Goal: Navigation & Orientation: Find specific page/section

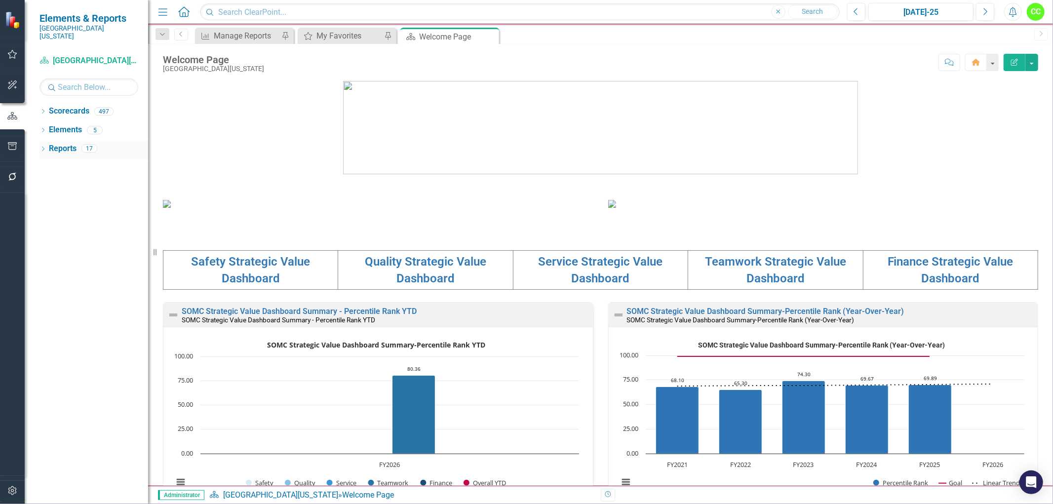
click at [43, 147] on icon "Dropdown" at bounding box center [43, 149] width 7 height 5
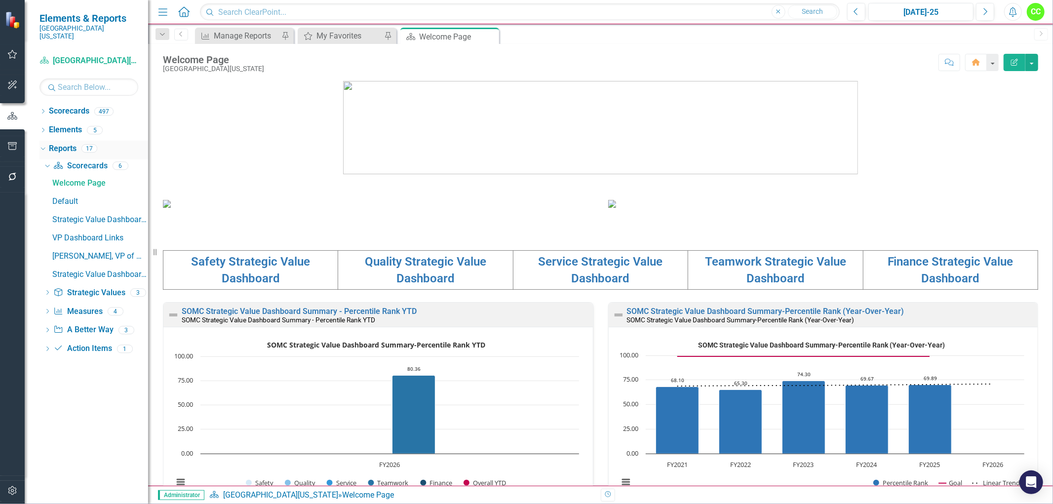
click at [44, 145] on div "Dropdown" at bounding box center [41, 148] width 8 height 7
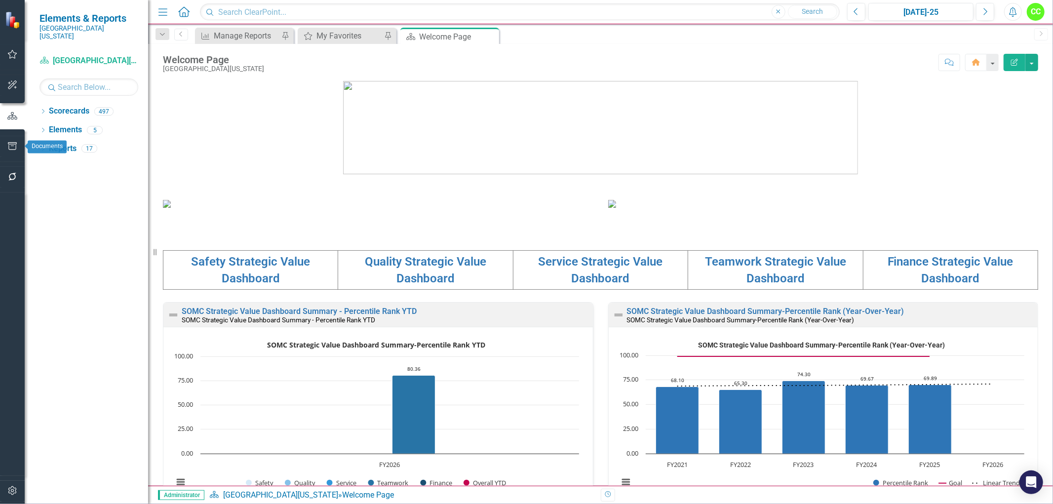
click at [9, 147] on icon "button" at bounding box center [12, 146] width 10 height 8
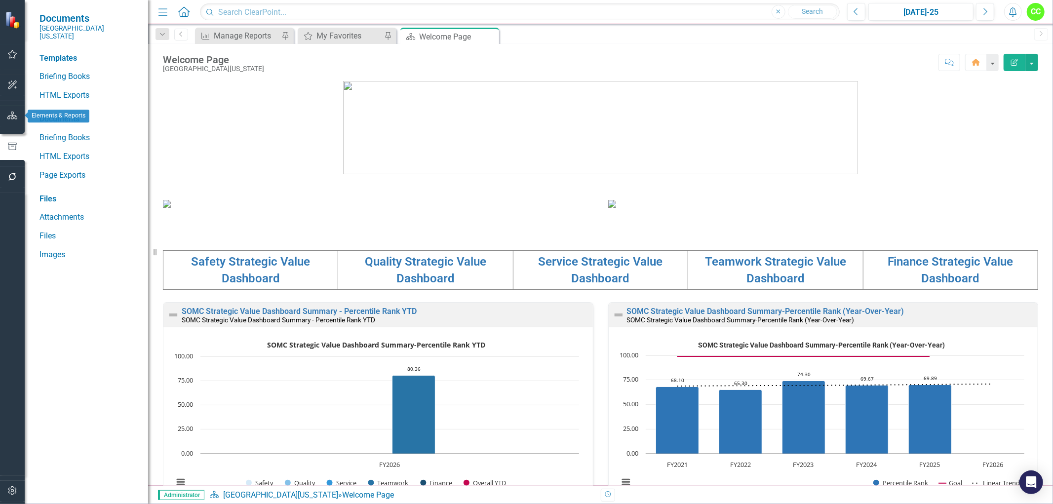
click at [13, 112] on icon "button" at bounding box center [12, 116] width 10 height 8
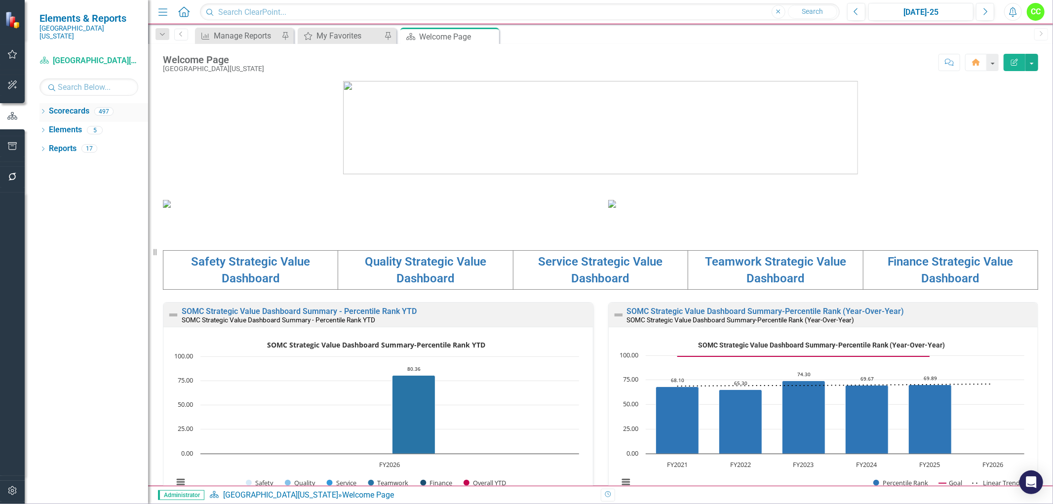
click at [42, 110] on icon "Dropdown" at bounding box center [43, 112] width 7 height 5
click at [50, 127] on icon "Dropdown" at bounding box center [47, 130] width 7 height 6
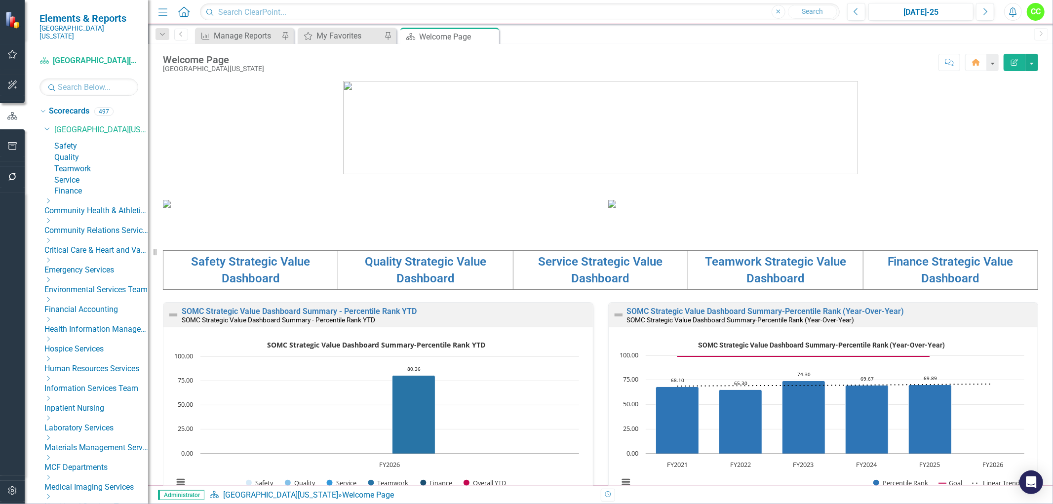
click at [52, 243] on icon "Dropdown" at bounding box center [47, 241] width 7 height 6
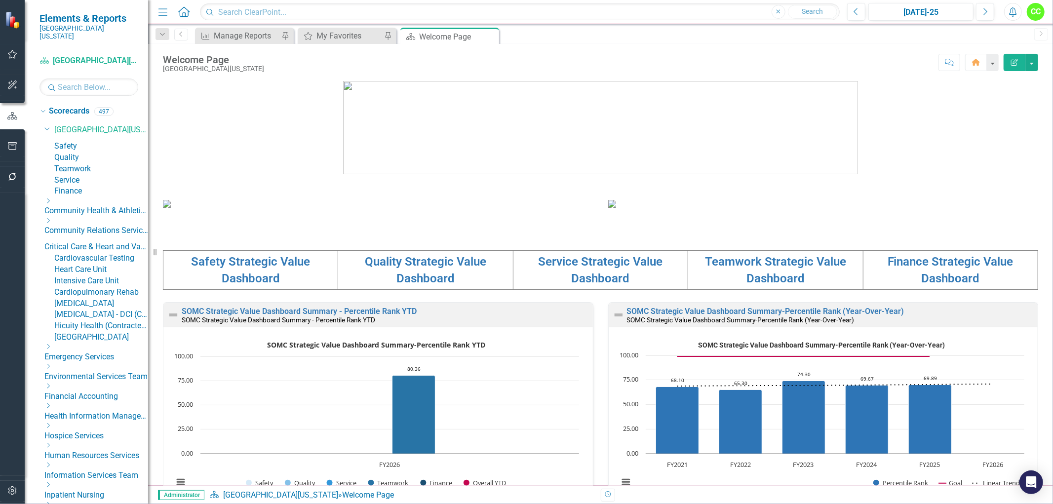
click at [101, 264] on link "Cardiovascular Testing" at bounding box center [101, 258] width 94 height 11
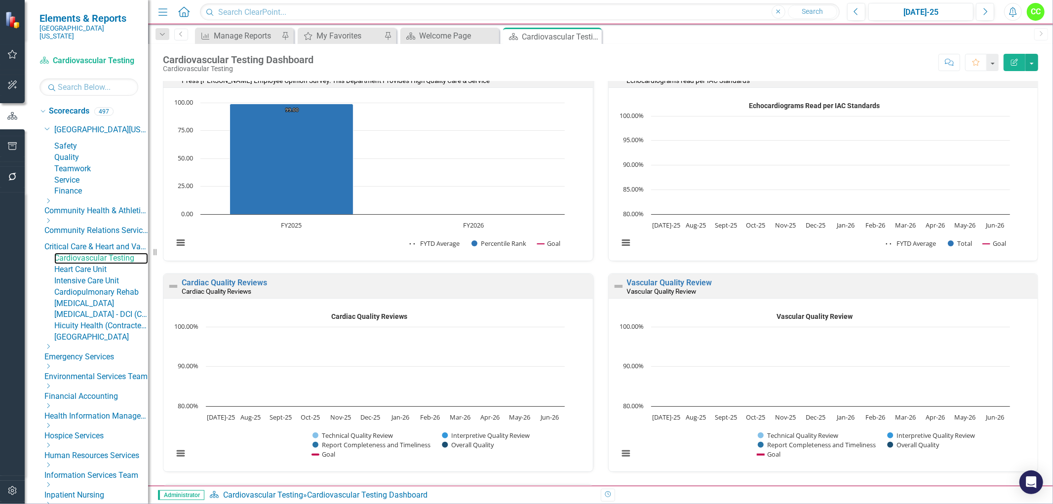
scroll to position [494, 0]
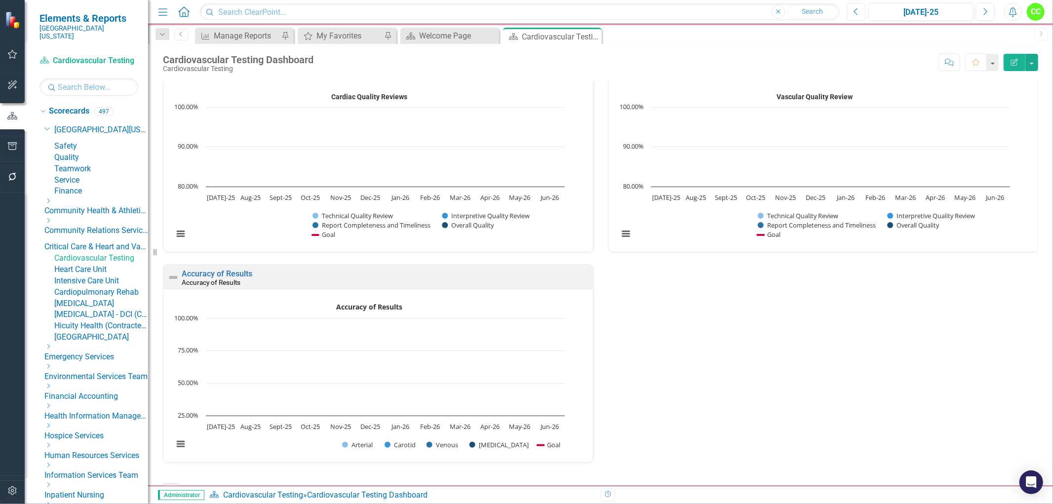
click at [856, 10] on icon "Previous" at bounding box center [856, 11] width 5 height 9
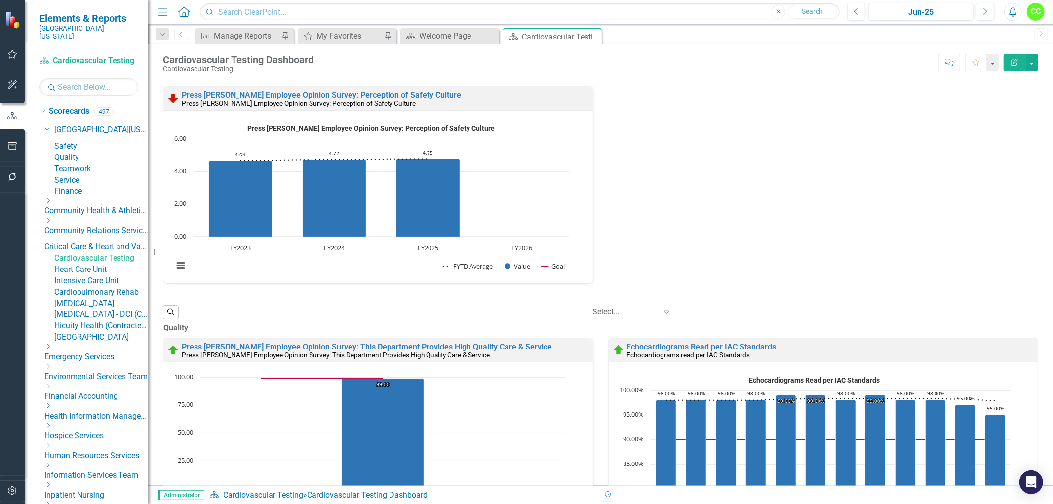
click at [687, 251] on div "Press [PERSON_NAME] Employee Opinion Survey: Perception of Safety Culture Press…" at bounding box center [601, 191] width 890 height 211
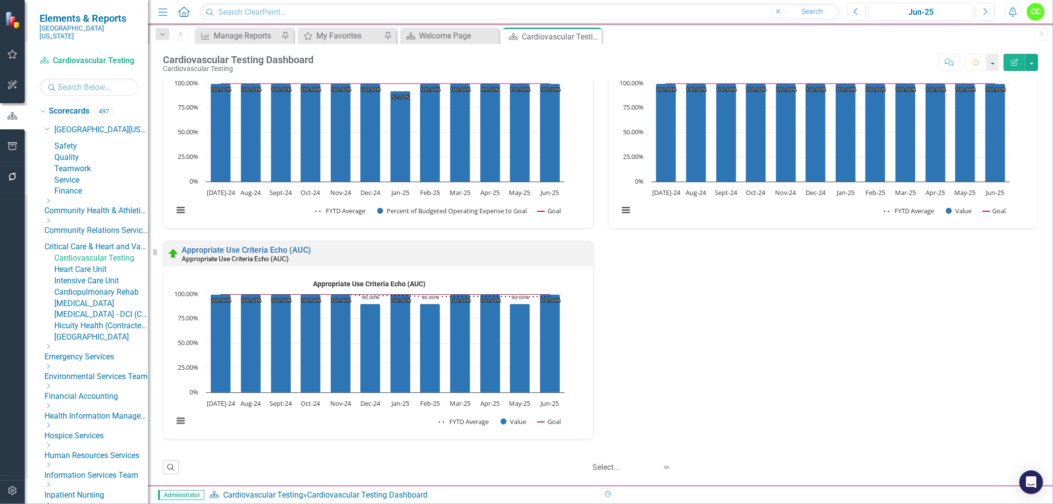
scroll to position [0, 0]
click at [595, 36] on icon "Close" at bounding box center [593, 37] width 10 height 8
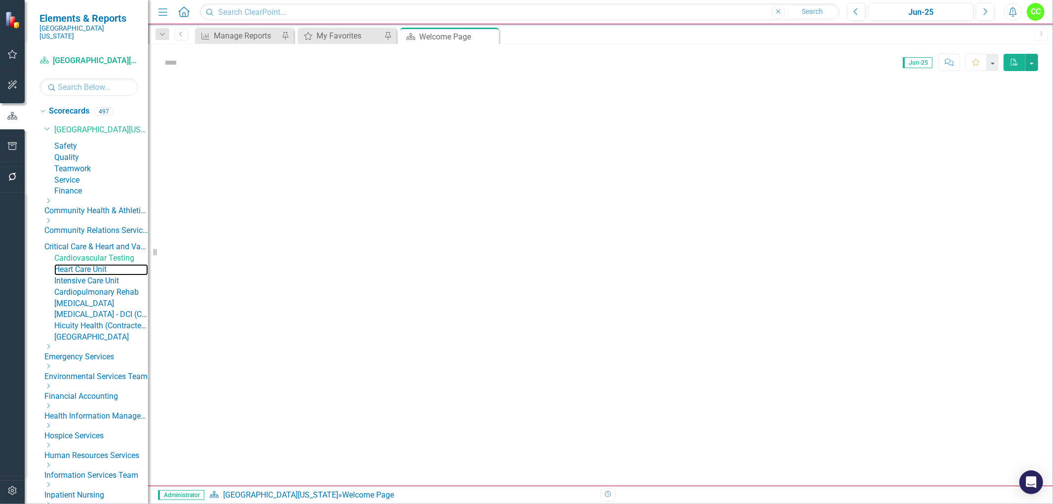
click at [96, 276] on link "Heart Care Unit" at bounding box center [101, 269] width 94 height 11
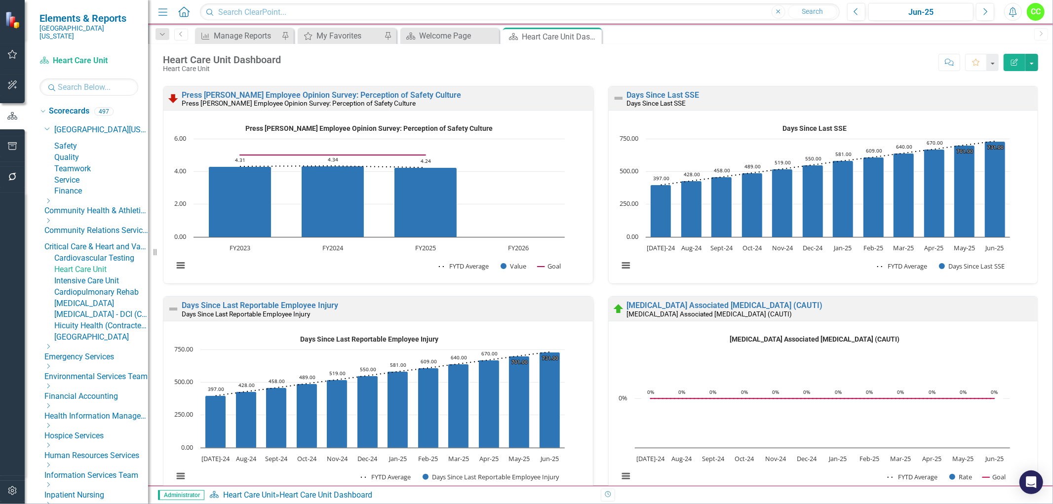
click at [645, 56] on div "Score: N/A Jun-25 Completed Comment Favorite Edit Report" at bounding box center [662, 62] width 753 height 17
click at [627, 71] on div "Heart Care Unit Dashboard Heart Care Unit Score: N/A Jun-25 Completed Comment F…" at bounding box center [600, 59] width 905 height 30
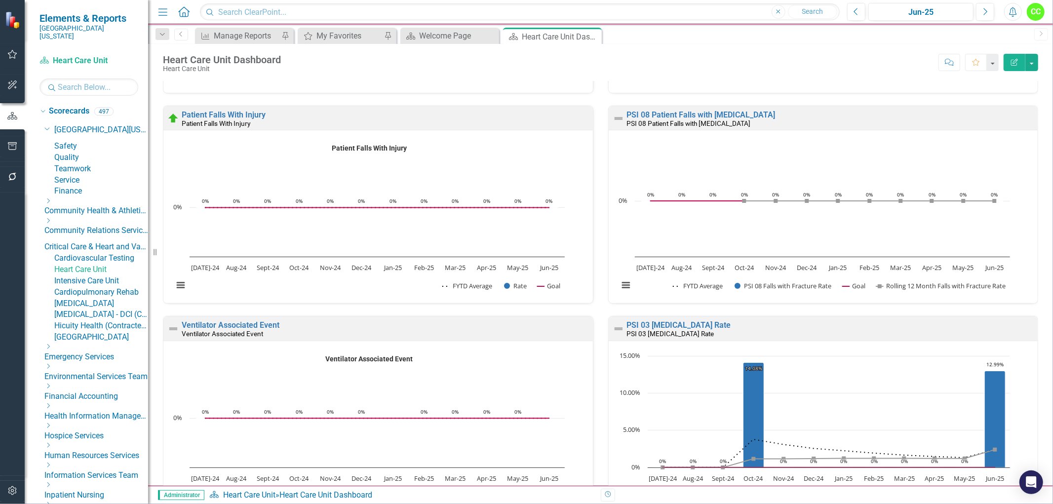
scroll to position [932, 0]
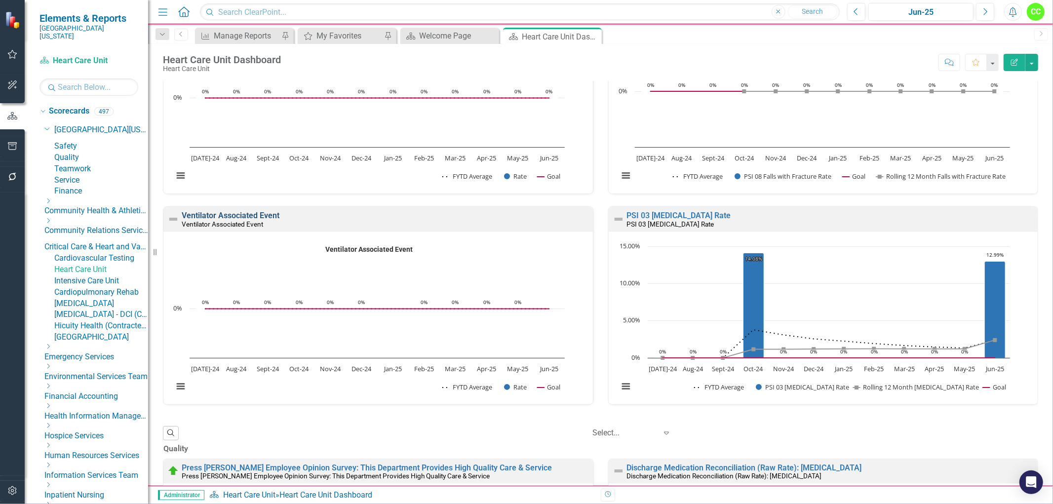
click at [217, 220] on link "Ventilator Associated Event" at bounding box center [231, 215] width 98 height 9
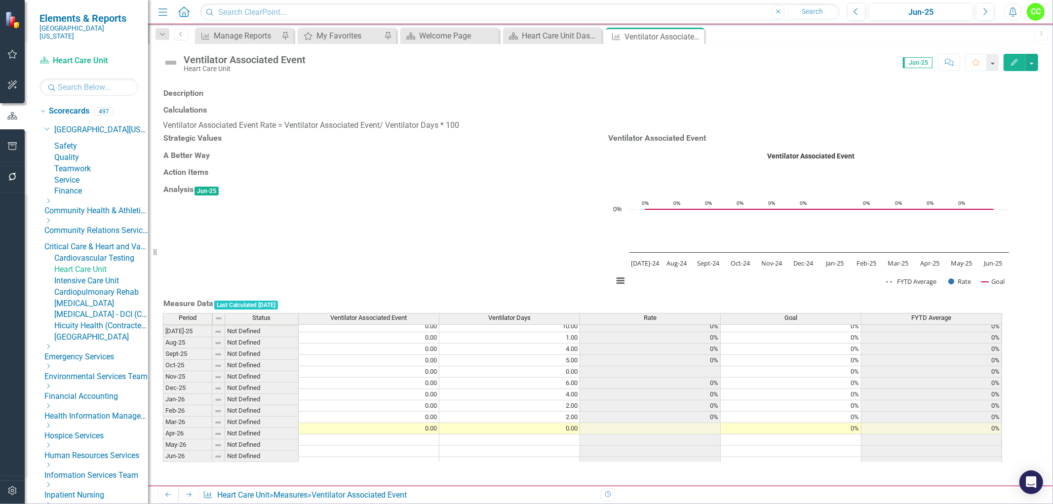
scroll to position [300, 0]
click at [697, 33] on icon "Close" at bounding box center [695, 37] width 10 height 8
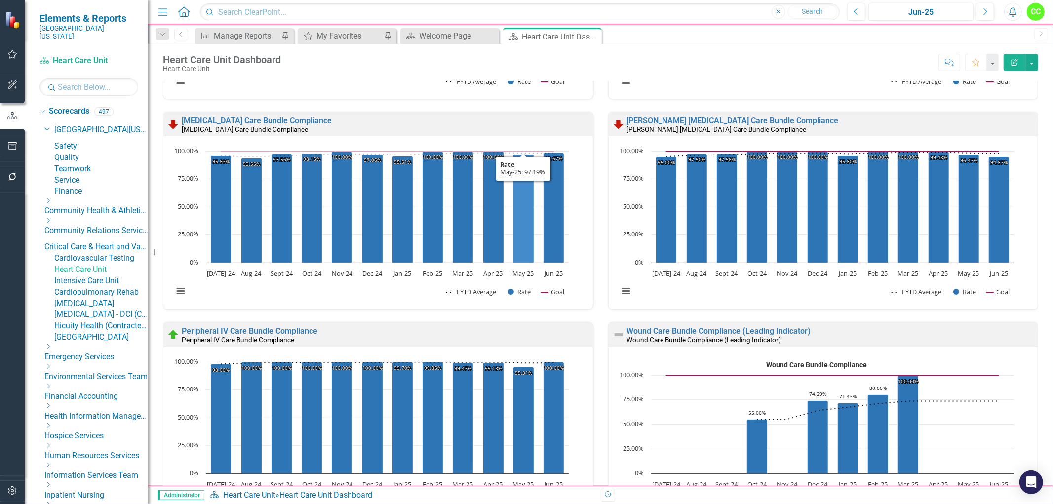
scroll to position [1810, 0]
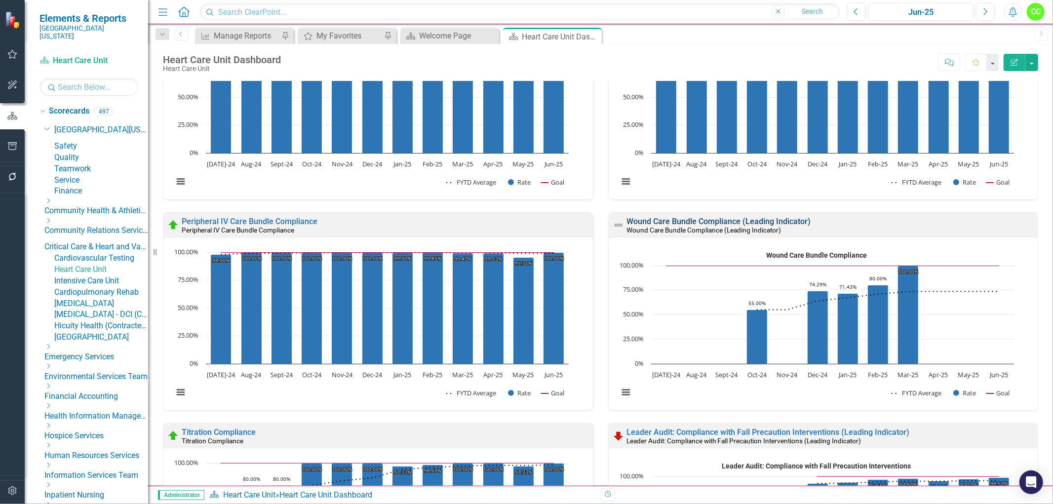
click at [771, 226] on link "Wound Care Bundle Compliance (Leading Indicator)" at bounding box center [719, 221] width 184 height 9
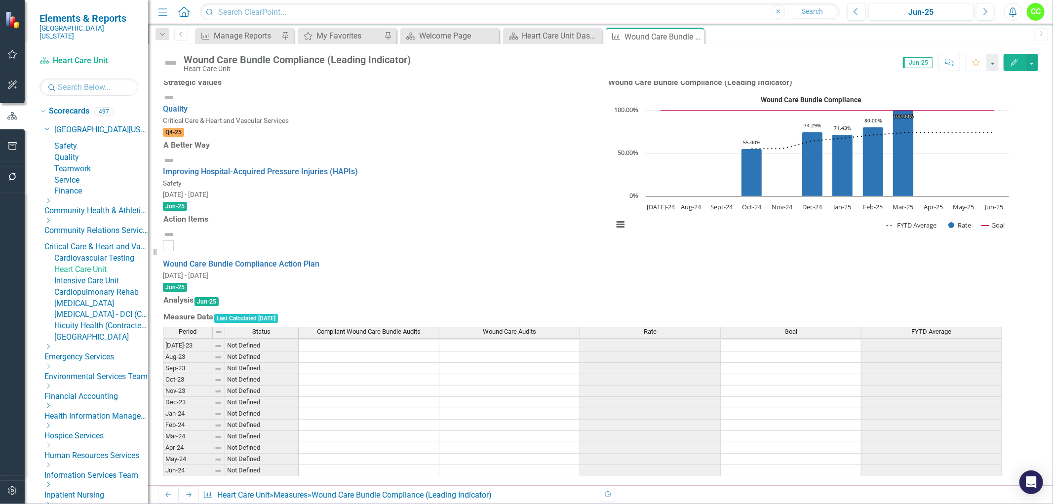
scroll to position [300, 0]
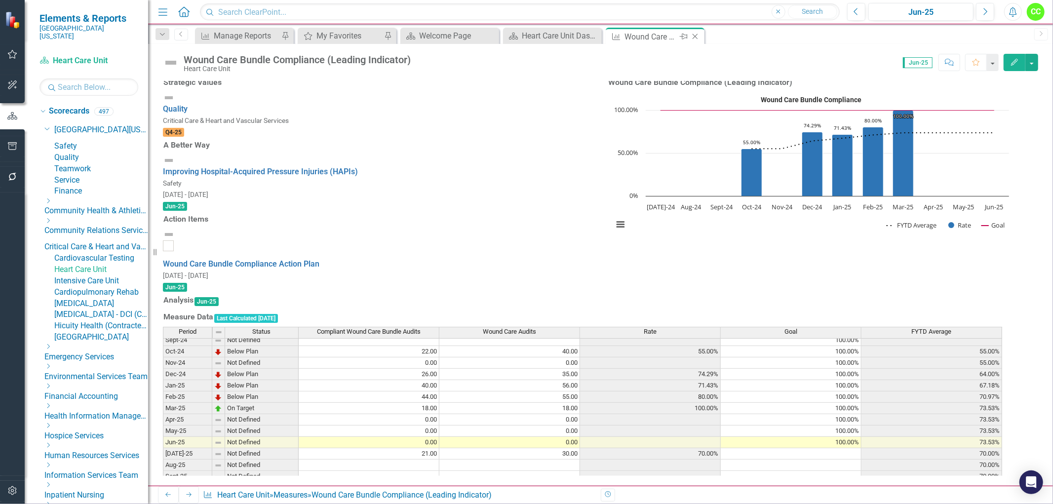
click at [698, 34] on icon "Close" at bounding box center [695, 37] width 10 height 8
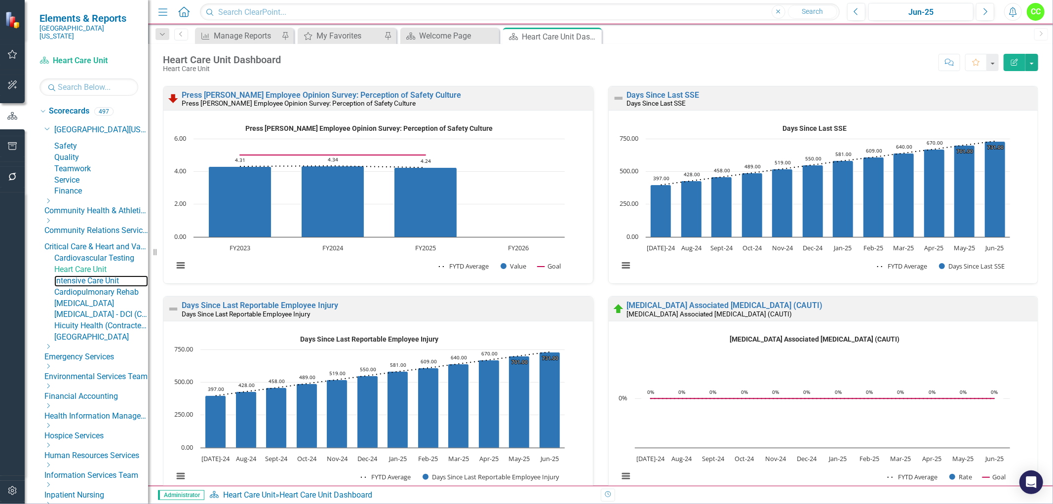
click at [87, 287] on link "Intensive Care Unit" at bounding box center [101, 281] width 94 height 11
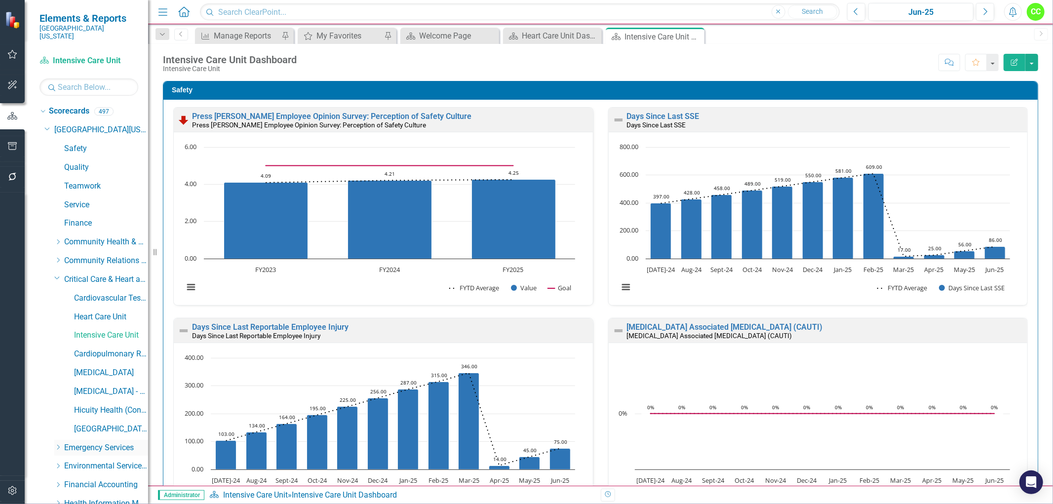
drag, startPoint x: 58, startPoint y: 440, endPoint x: 112, endPoint y: 439, distance: 53.8
click at [58, 444] on icon "Dropdown" at bounding box center [57, 447] width 7 height 6
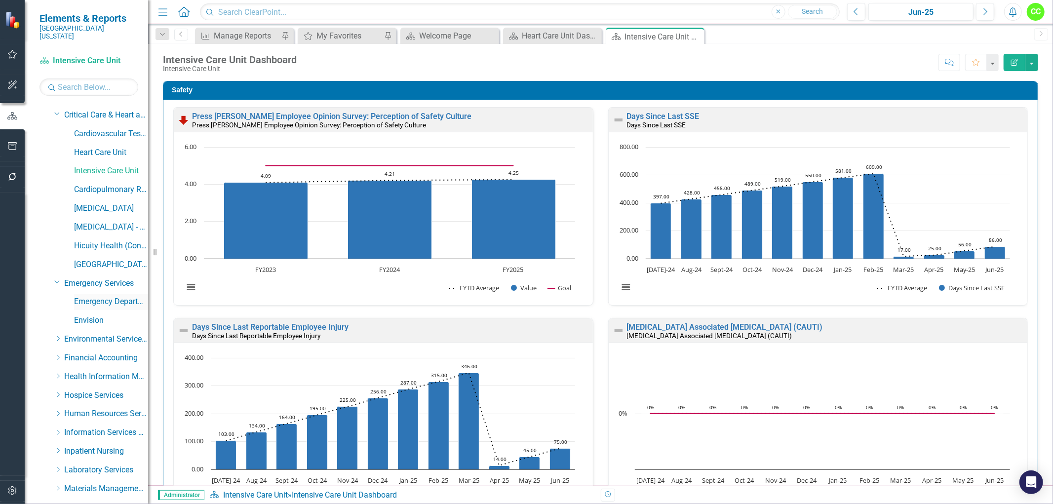
click at [106, 296] on link "Emergency Department" at bounding box center [111, 301] width 74 height 11
